Goal: Transaction & Acquisition: Purchase product/service

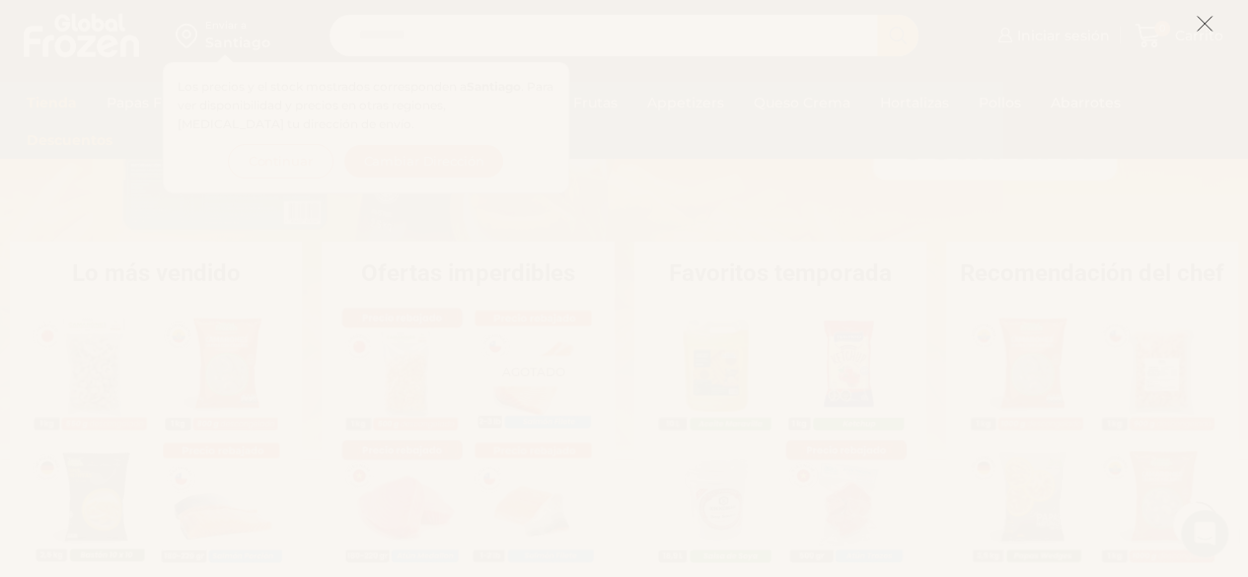
scroll to position [381, 0]
click at [1196, 27] on icon at bounding box center [1205, 24] width 18 height 18
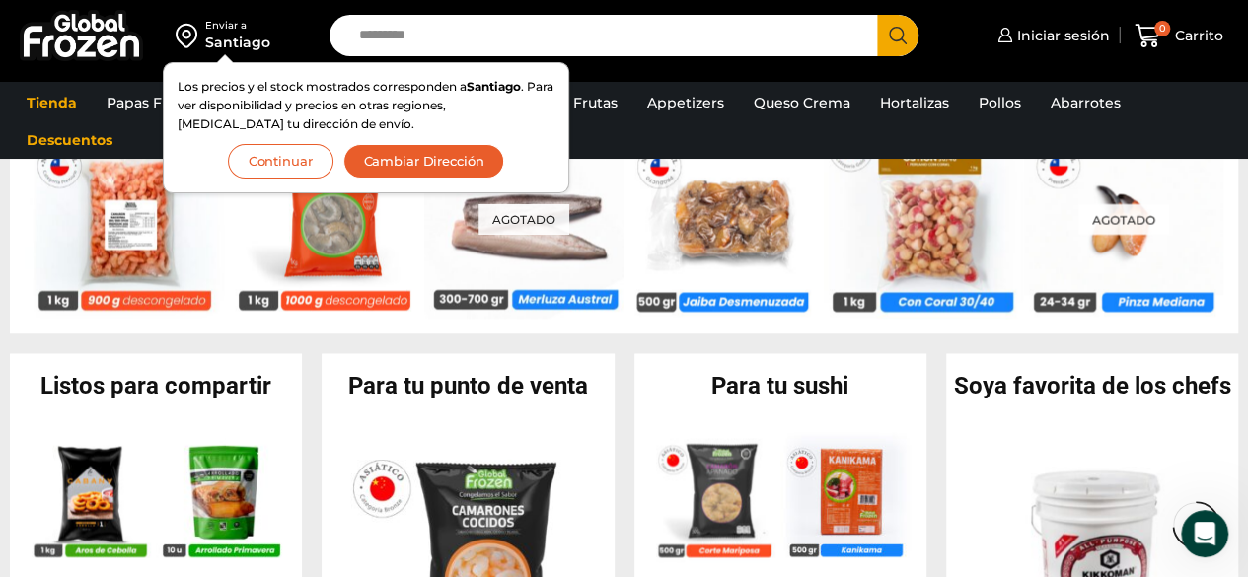
scroll to position [1605, 0]
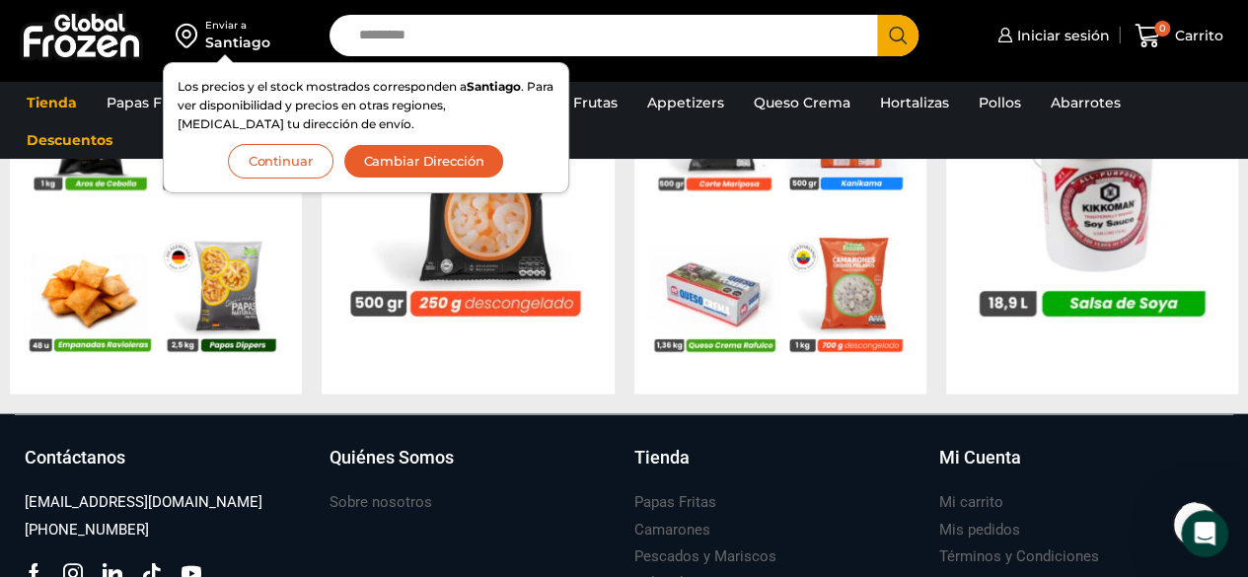
scroll to position [1960, 0]
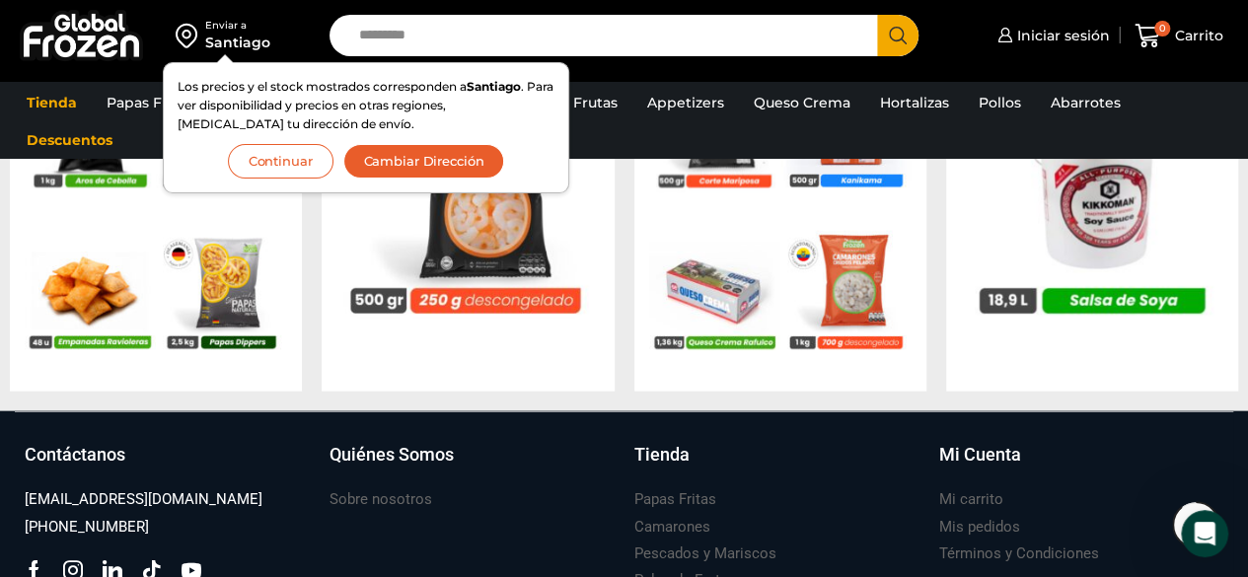
click at [1247, 9] on div "Enviar a Santiago Los precios y el stock mostrados corresponden a Santiago . Pa…" at bounding box center [624, 40] width 1248 height 81
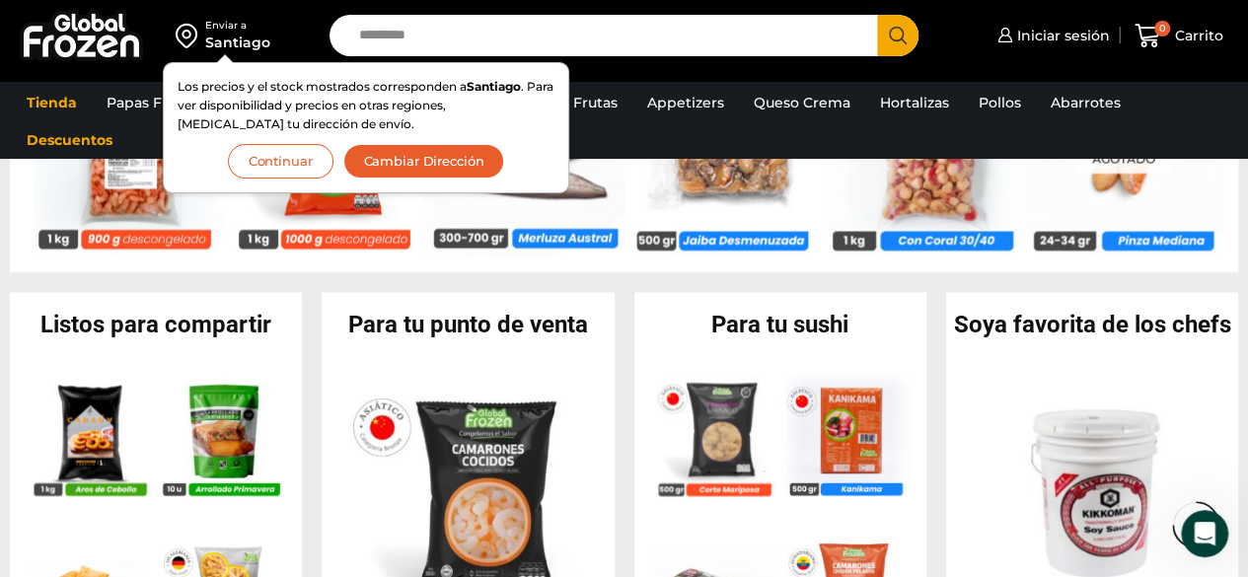
scroll to position [1641, 0]
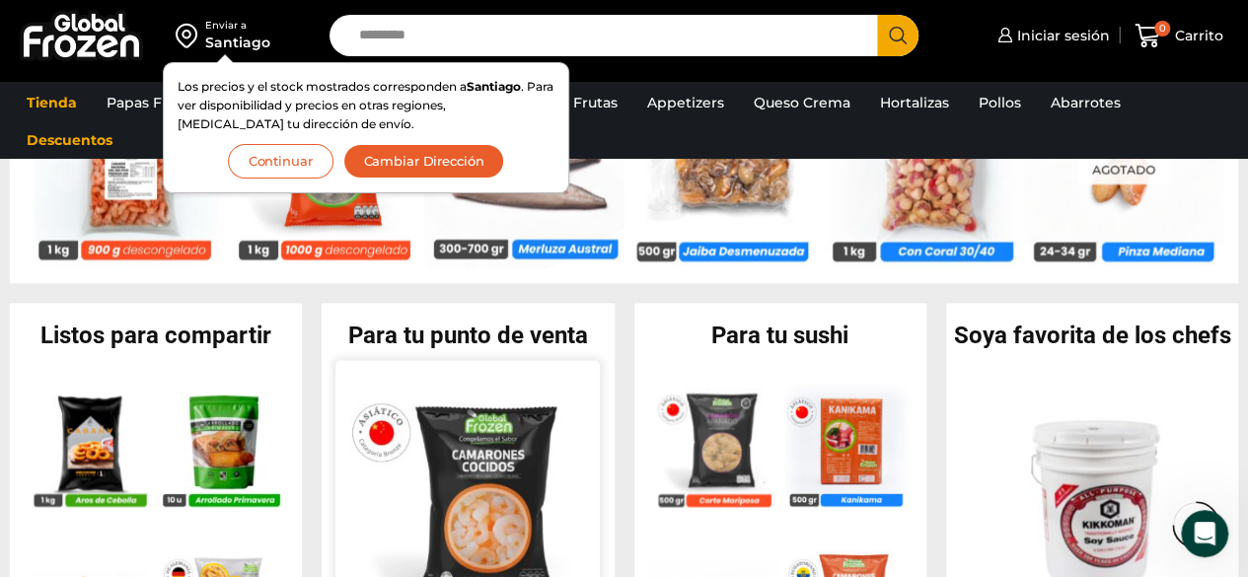
click at [478, 498] on img at bounding box center [468, 507] width 264 height 264
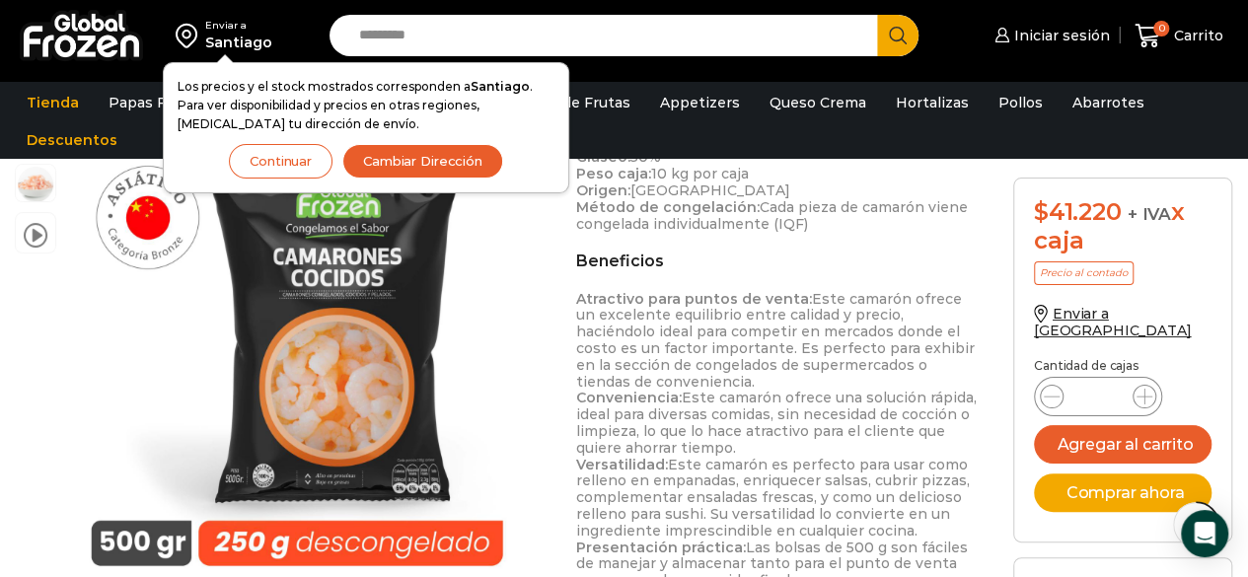
scroll to position [764, 0]
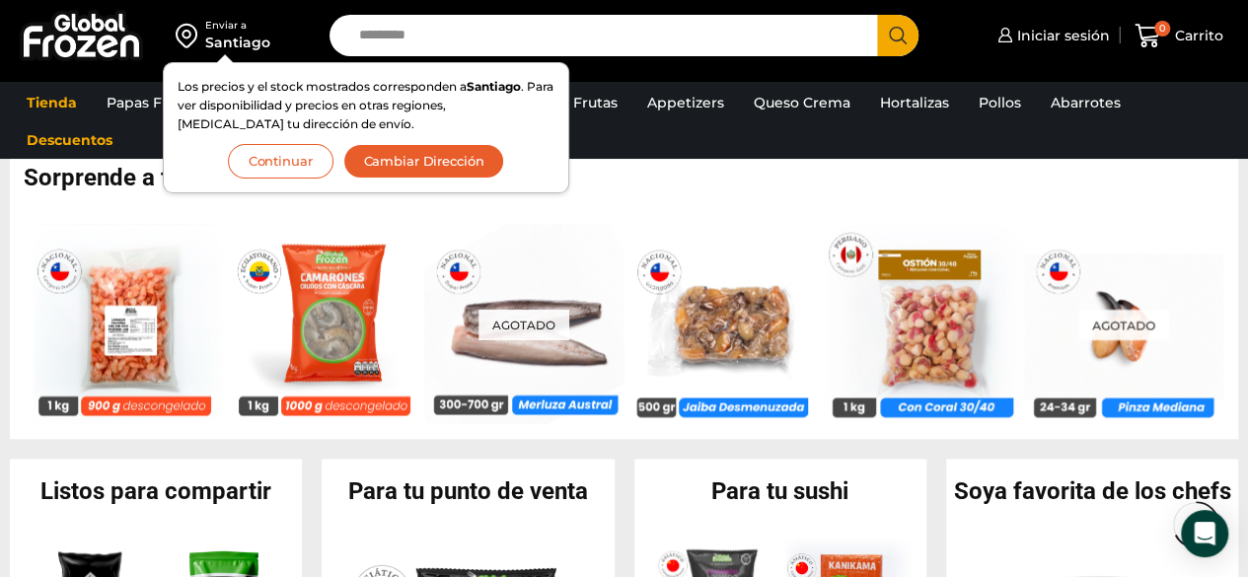
scroll to position [1446, 0]
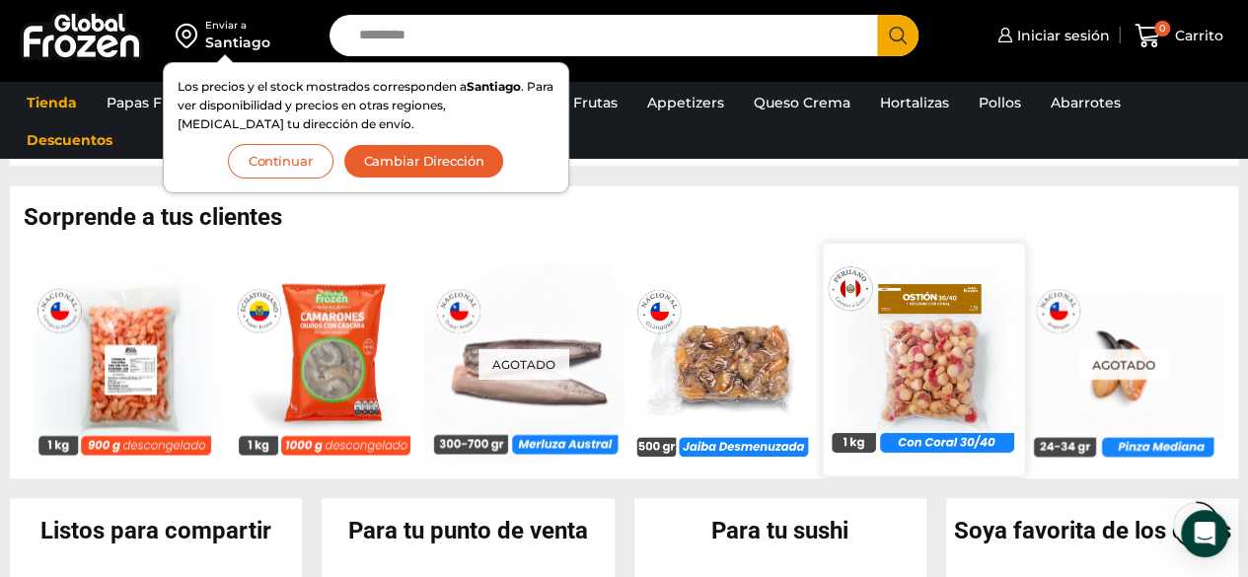
click at [922, 413] on img at bounding box center [923, 358] width 201 height 201
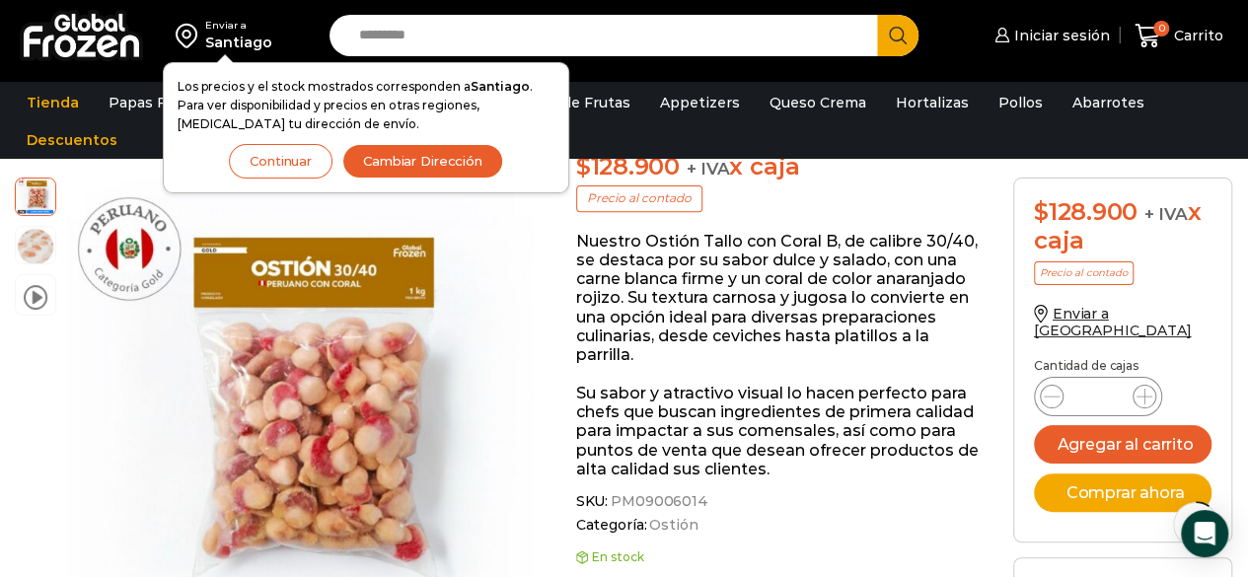
scroll to position [277, 0]
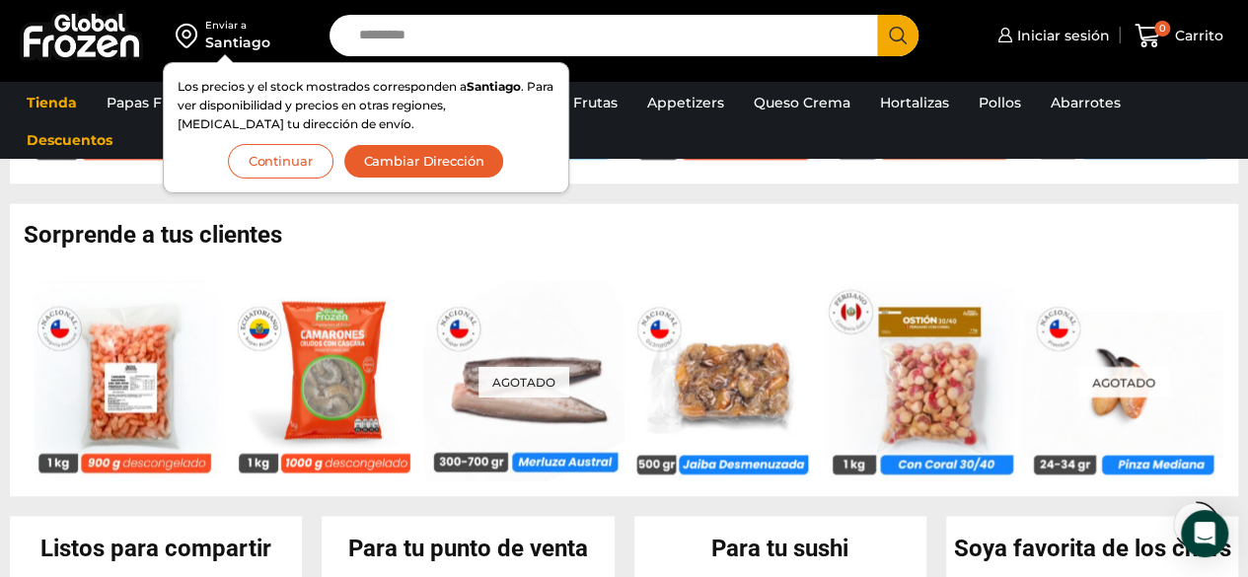
scroll to position [1433, 0]
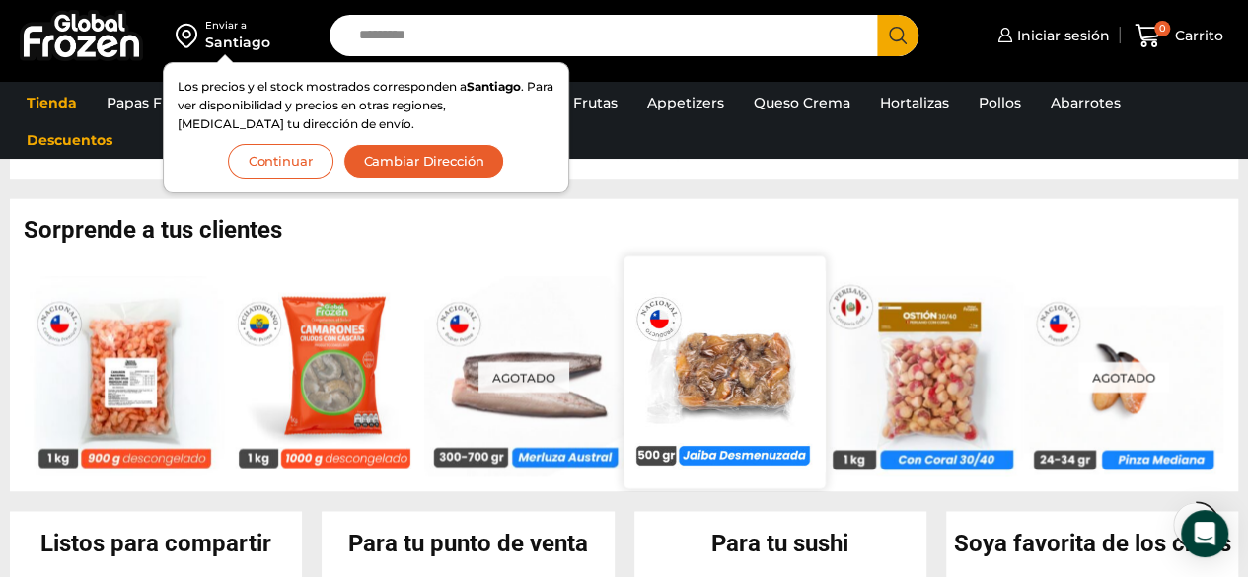
click at [653, 450] on img at bounding box center [724, 370] width 201 height 201
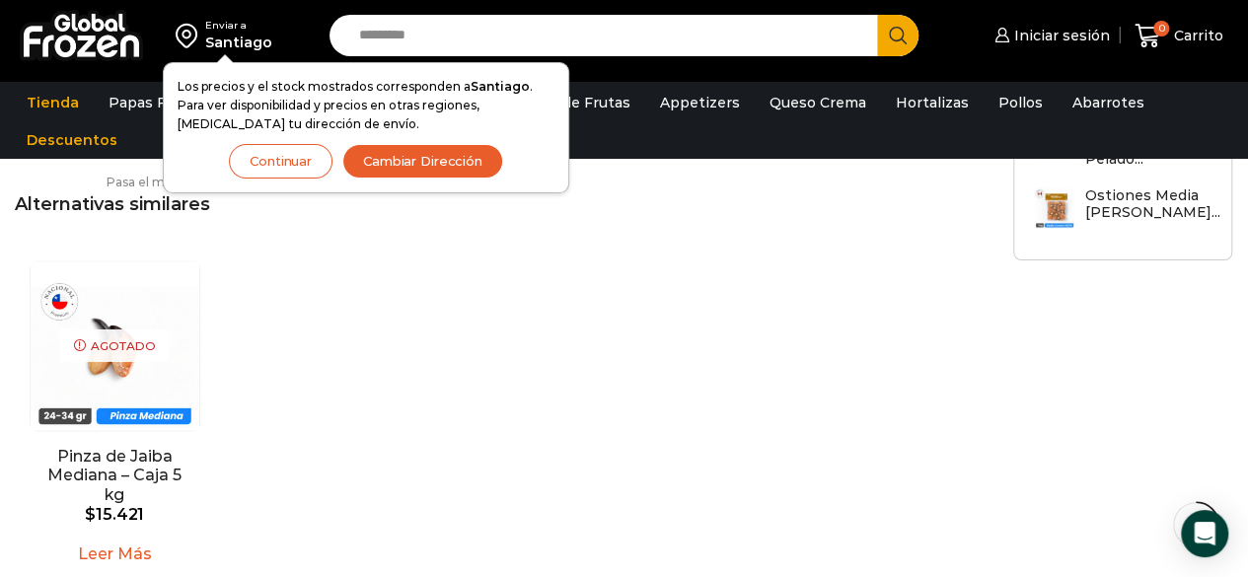
scroll to position [1474, 0]
